Goal: Download file/media

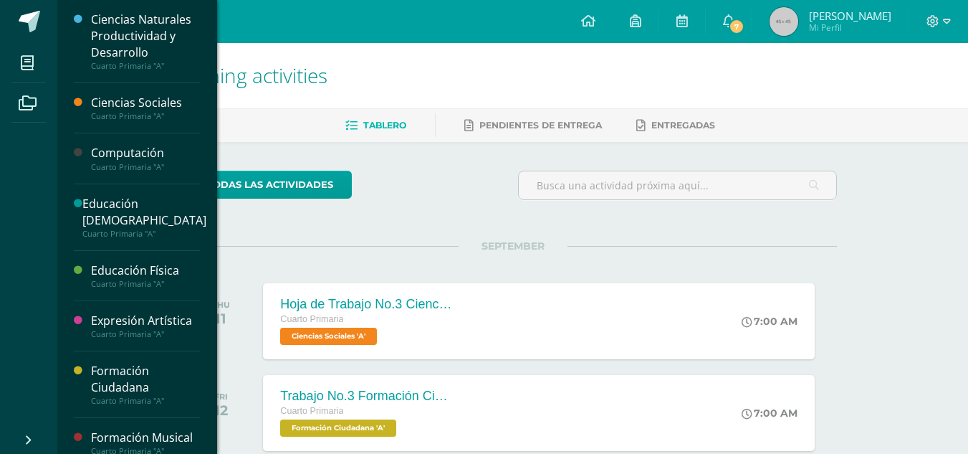
click at [171, 390] on div "Formación Ciudadana" at bounding box center [145, 379] width 109 height 33
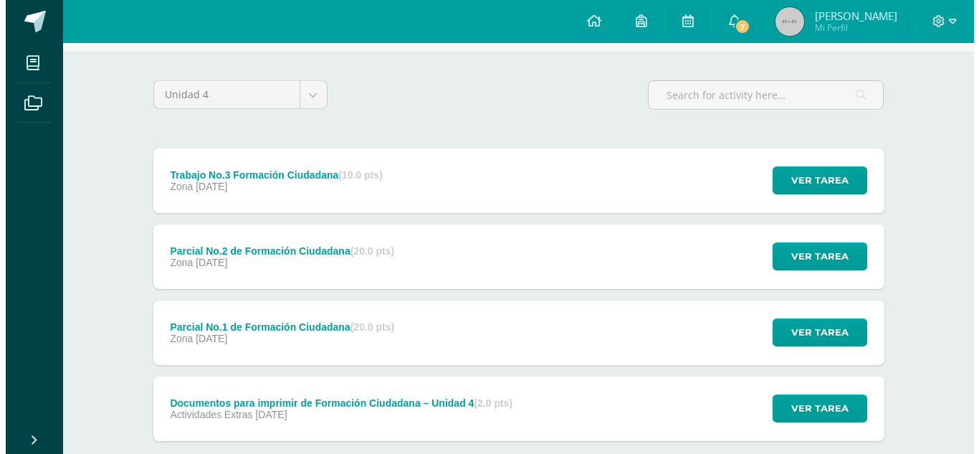
scroll to position [140, 0]
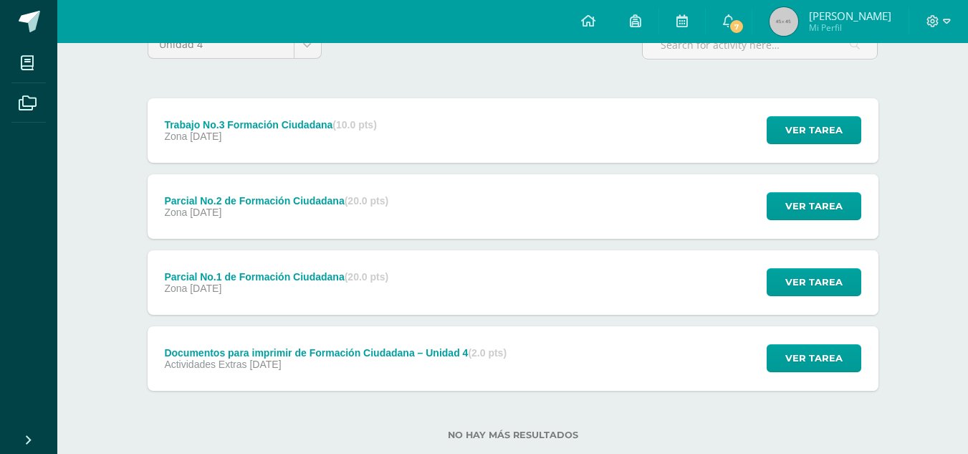
click at [420, 351] on div "Documentos para imprimir de Formación Ciudadana – Unidad 4 (2.0 pts)" at bounding box center [335, 352] width 343 height 11
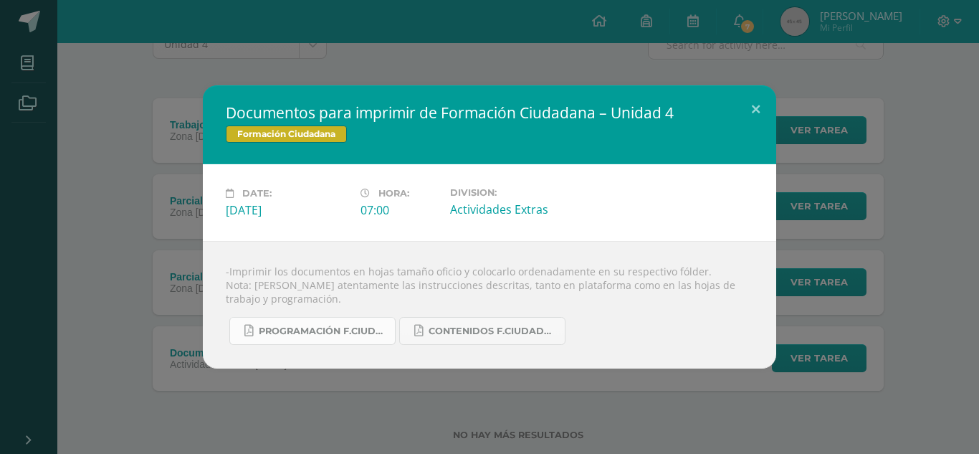
click at [343, 339] on link "Programación F.Ciudadana U4..........pdf" at bounding box center [312, 331] width 166 height 28
